Goal: Information Seeking & Learning: Learn about a topic

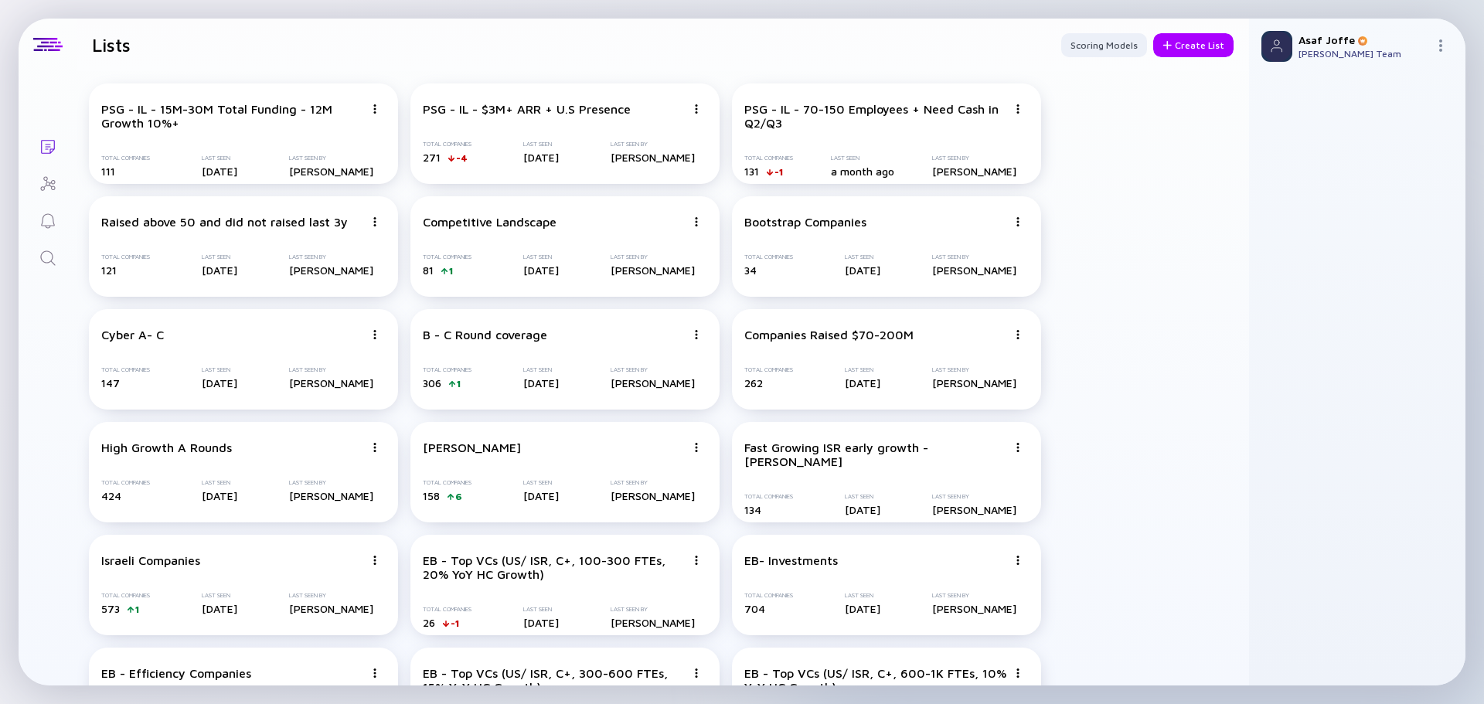
click at [49, 252] on icon "Search" at bounding box center [47, 257] width 15 height 15
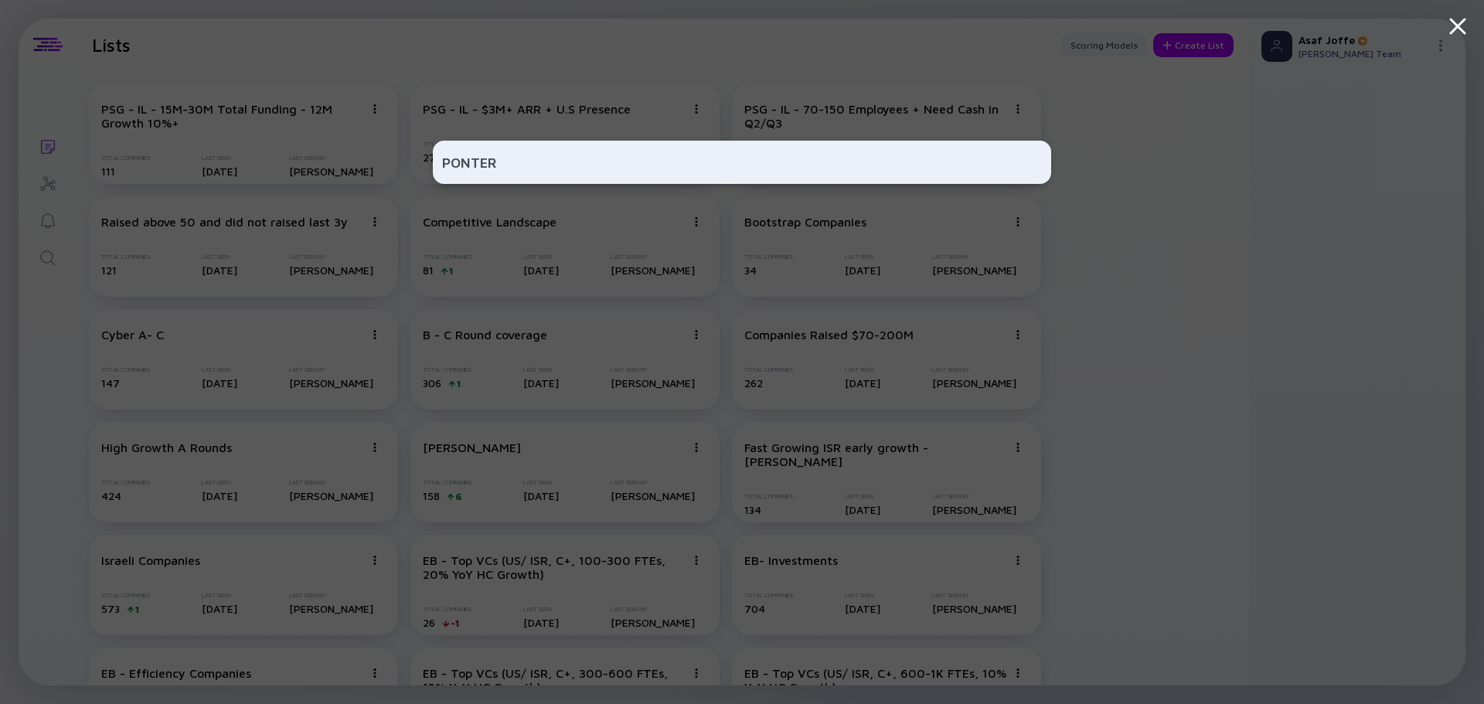
type input "PONTERA"
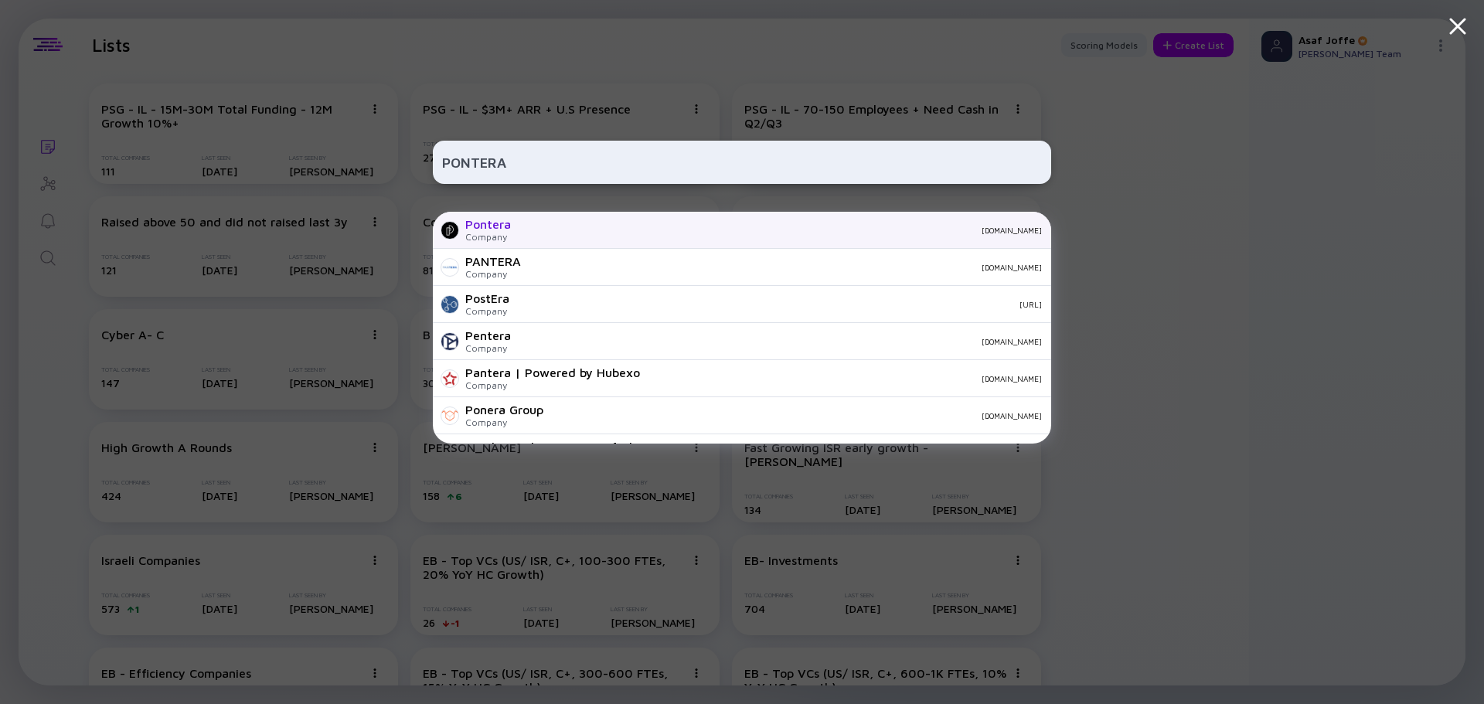
click at [555, 242] on div "Pontera Company [DOMAIN_NAME]" at bounding box center [742, 230] width 618 height 37
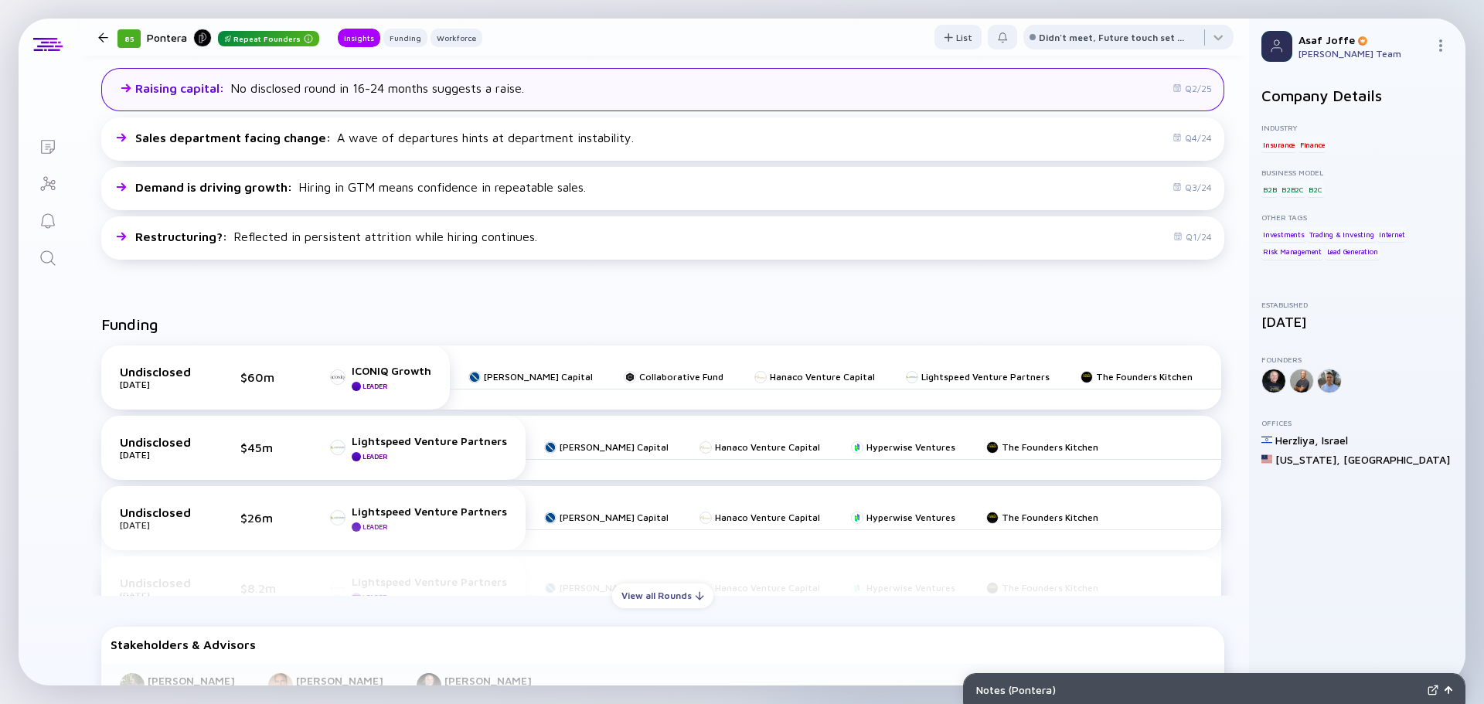
scroll to position [425, 0]
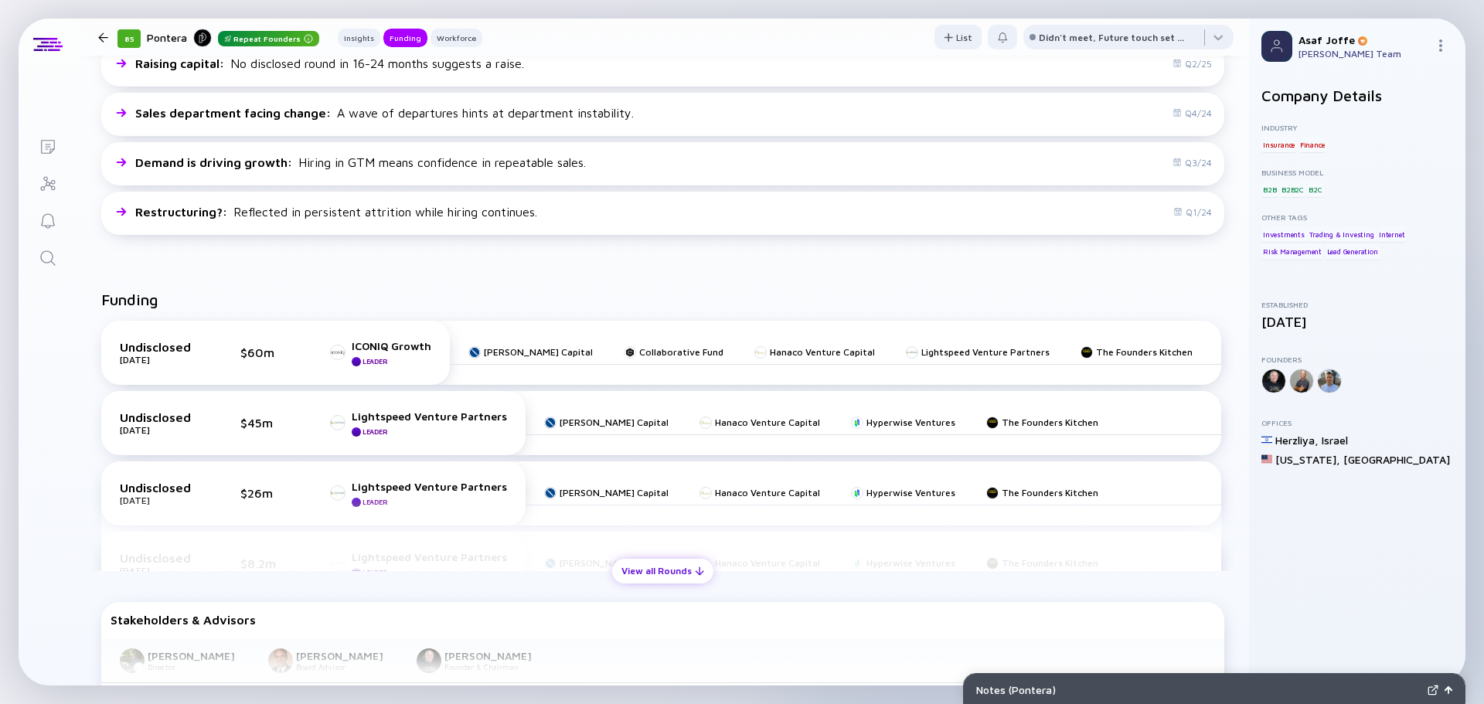
click at [652, 574] on div "View all Rounds" at bounding box center [662, 571] width 101 height 24
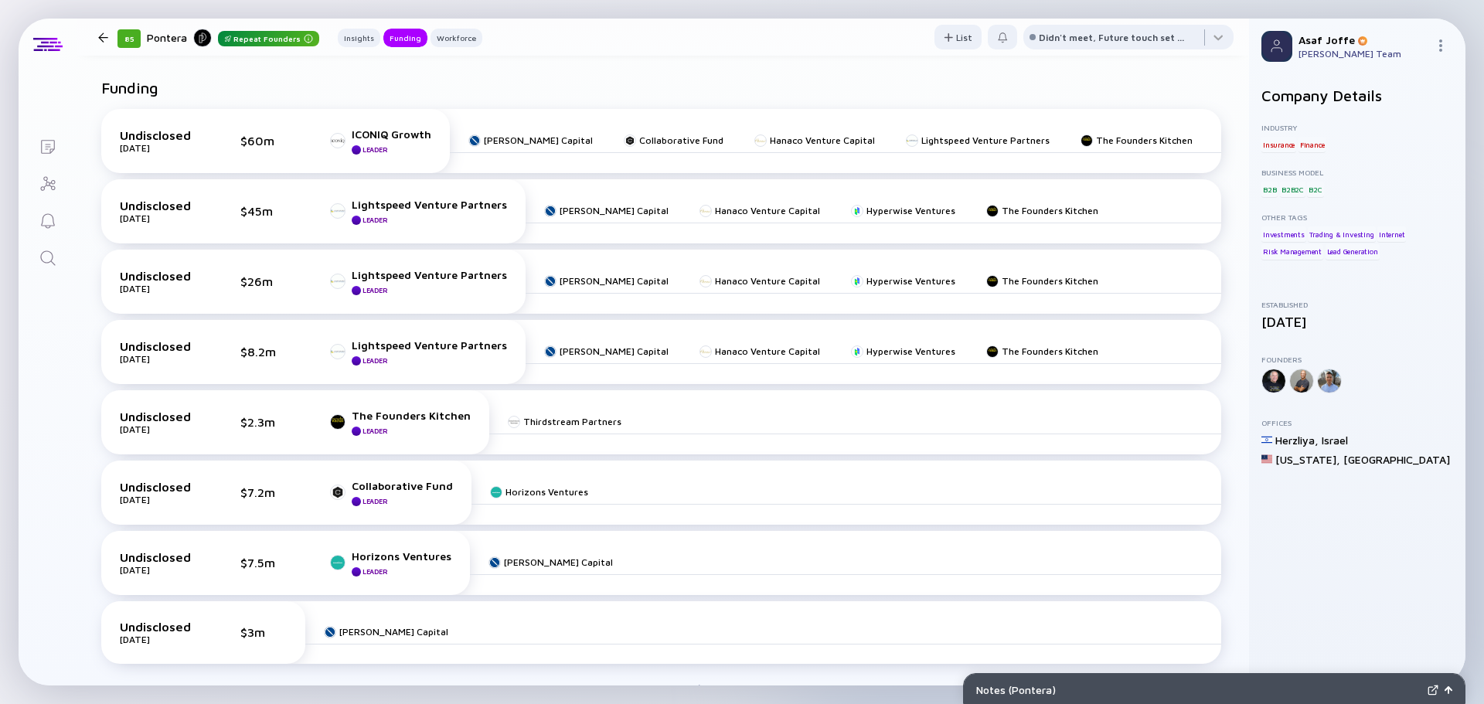
scroll to position [638, 0]
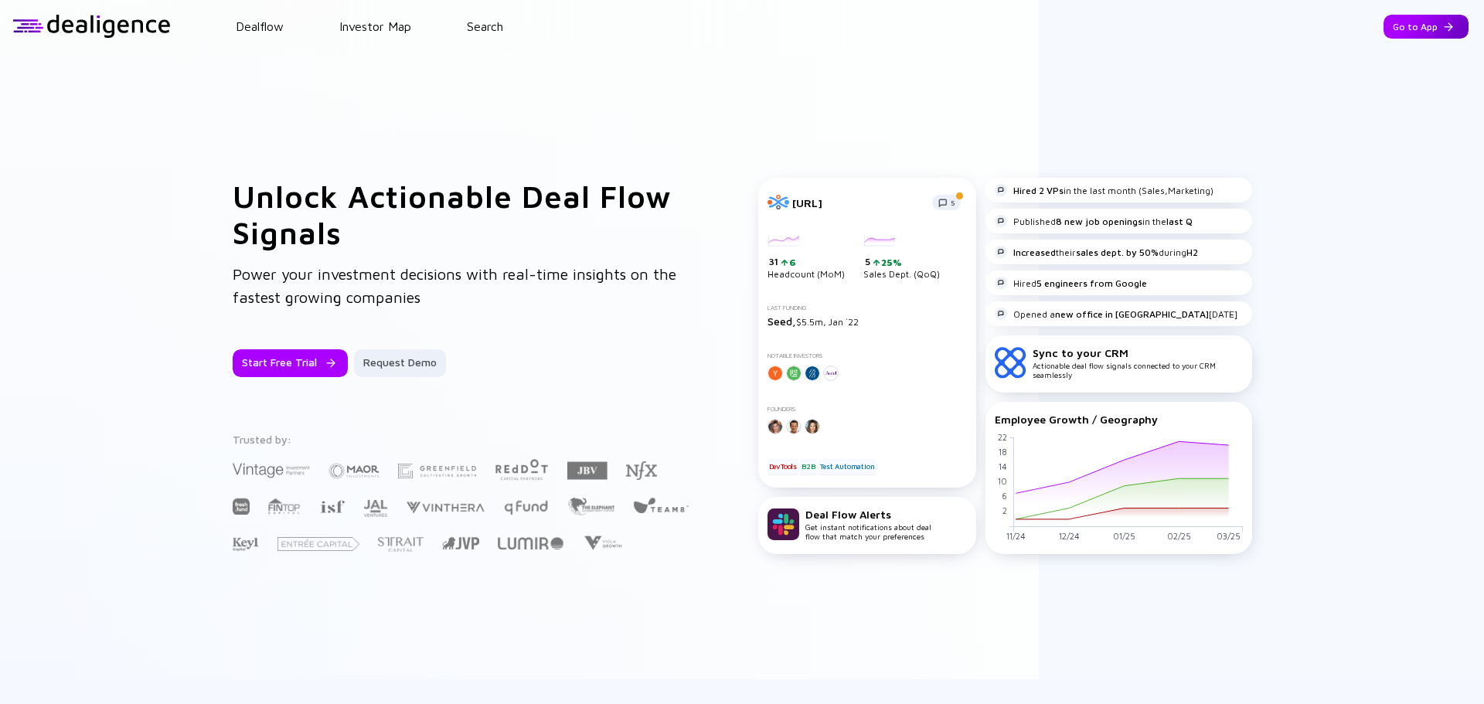
click at [1388, 29] on div "Go to App" at bounding box center [1425, 27] width 85 height 24
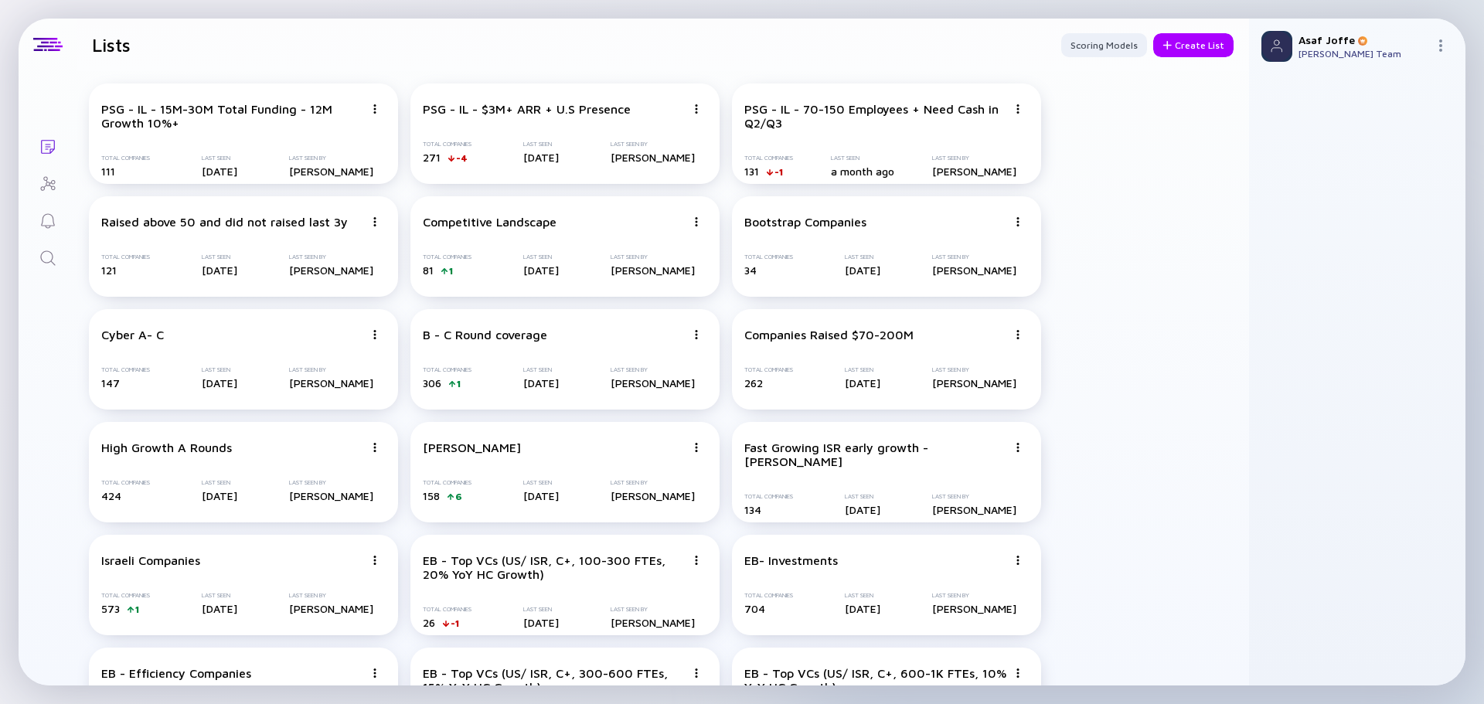
click at [47, 256] on icon "Search" at bounding box center [48, 258] width 19 height 19
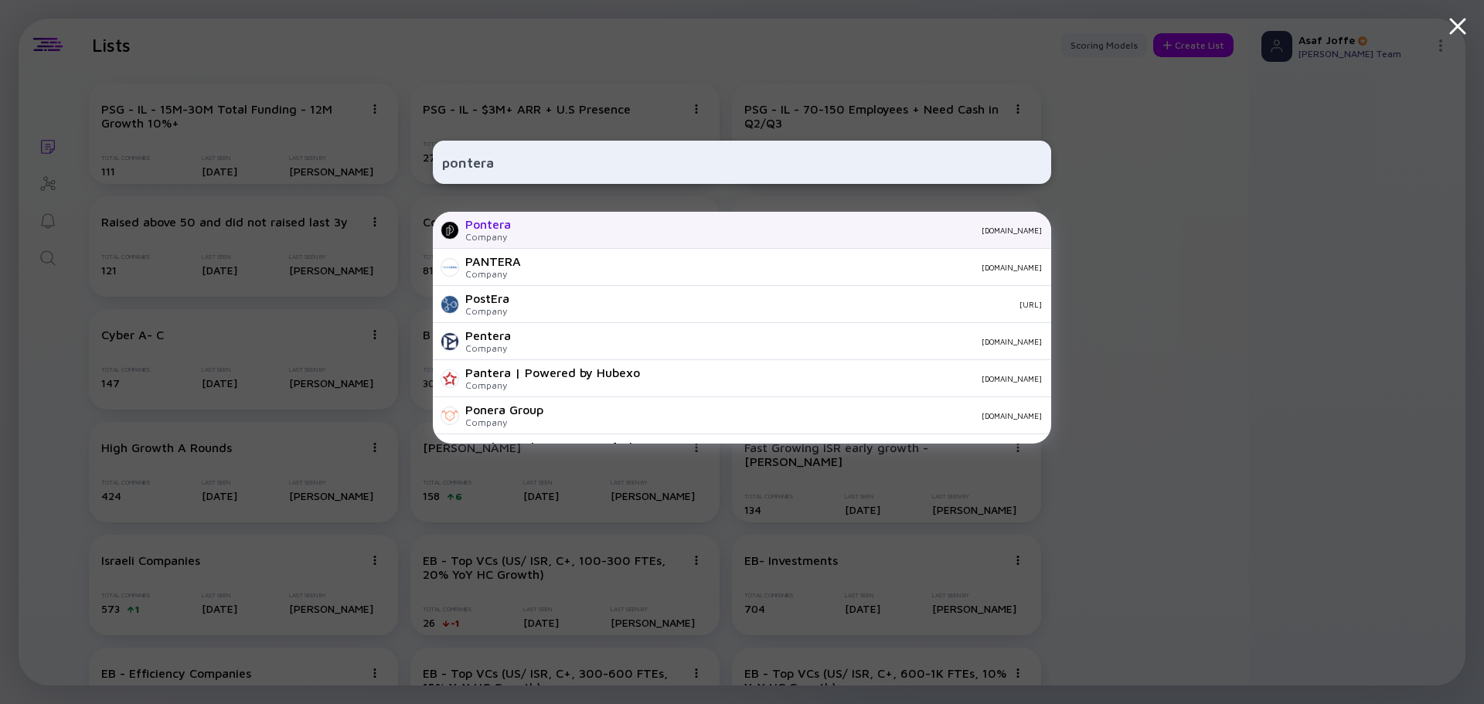
type input "pontera"
click at [468, 226] on div "Pontera" at bounding box center [488, 224] width 46 height 14
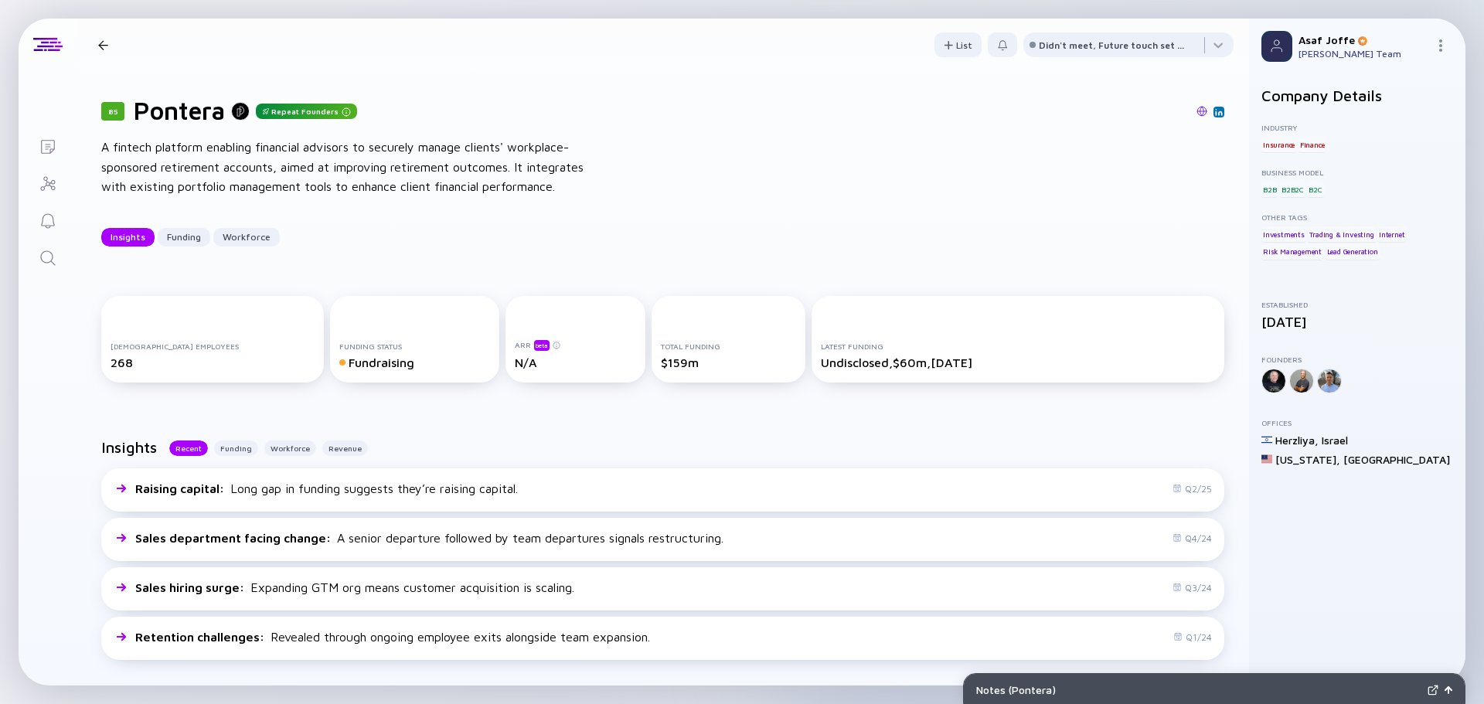
drag, startPoint x: 1191, startPoint y: 114, endPoint x: 1182, endPoint y: 89, distance: 26.4
click at [1215, 112] on img at bounding box center [1219, 112] width 8 height 8
click at [1293, 315] on link at bounding box center [1298, 313] width 11 height 11
